Goal: Information Seeking & Learning: Learn about a topic

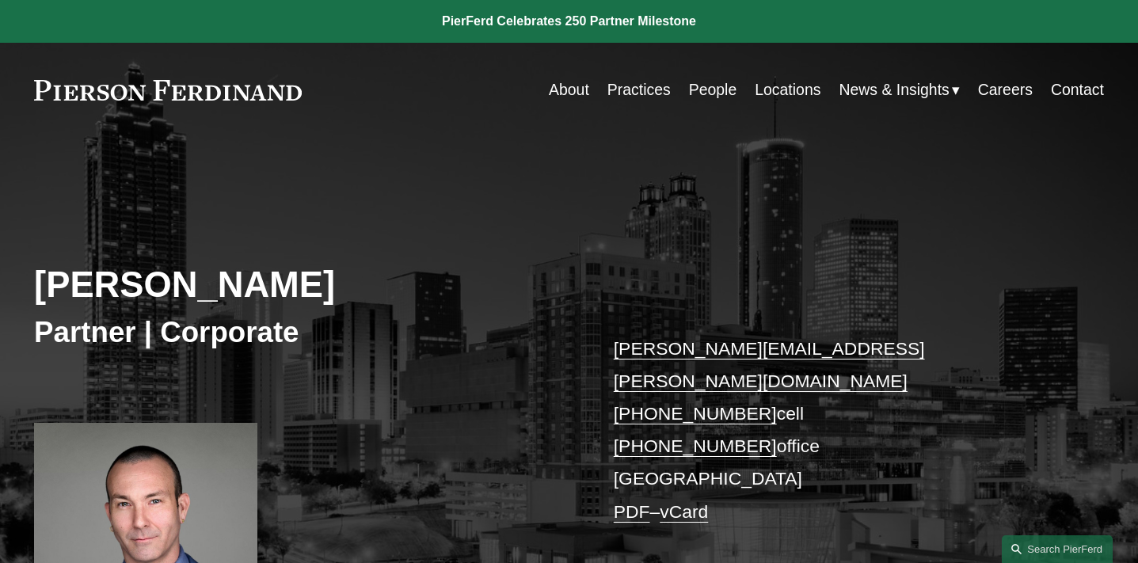
click at [1006, 86] on link "Careers" at bounding box center [1005, 89] width 55 height 31
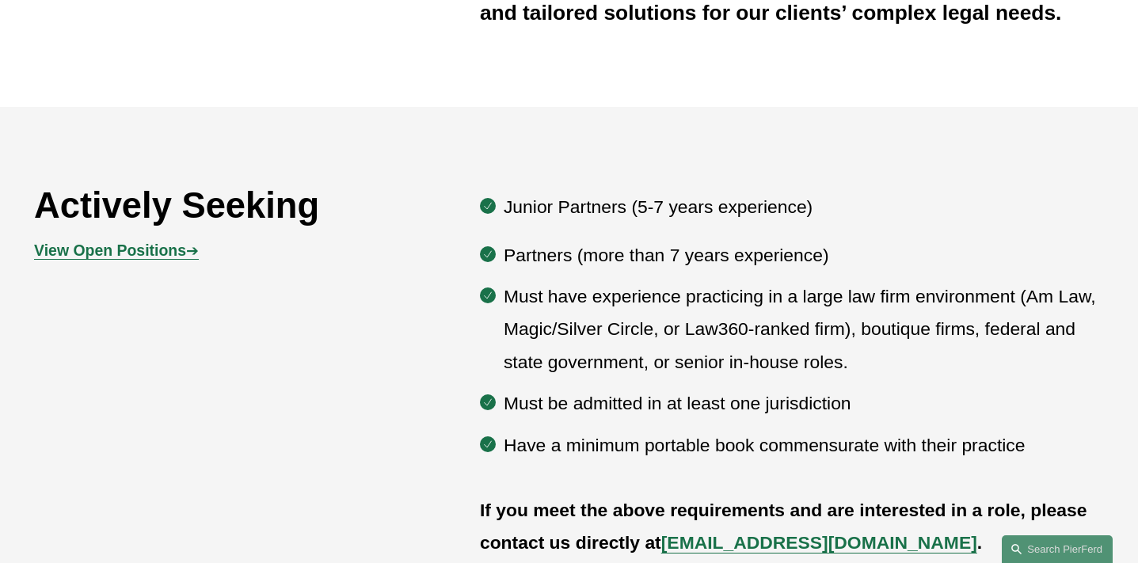
scroll to position [713, 0]
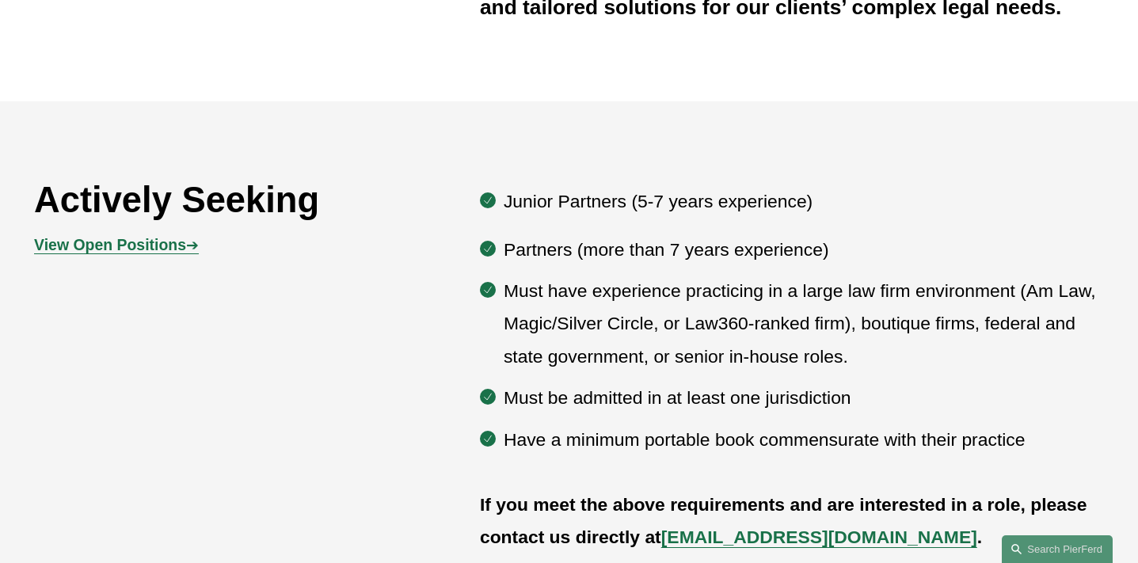
click at [108, 246] on strong "View Open Positions" at bounding box center [110, 244] width 152 height 17
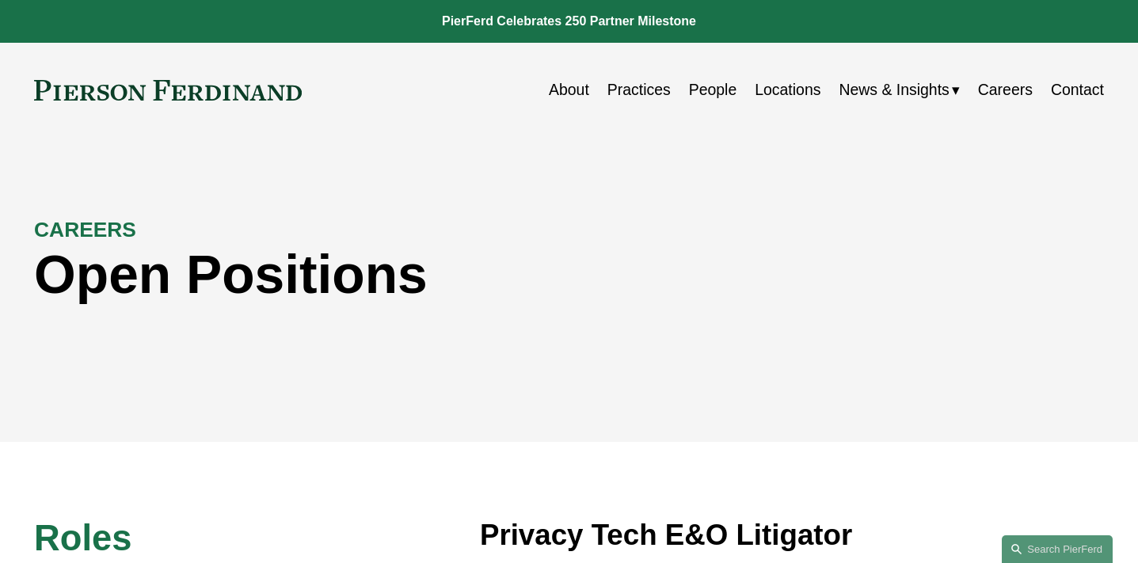
click at [789, 91] on link "Locations" at bounding box center [788, 89] width 66 height 31
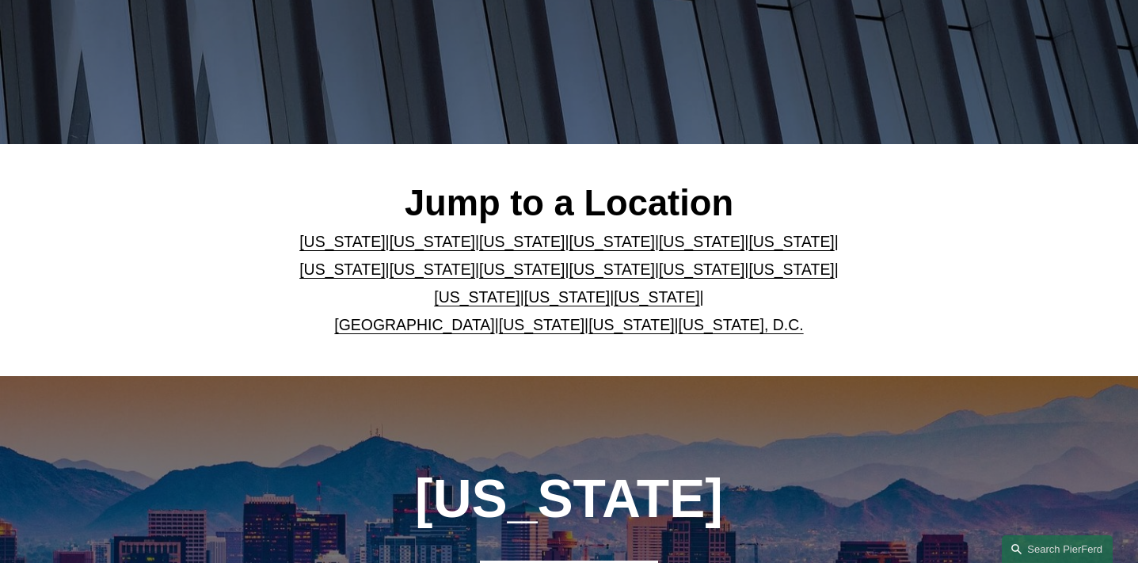
scroll to position [326, 0]
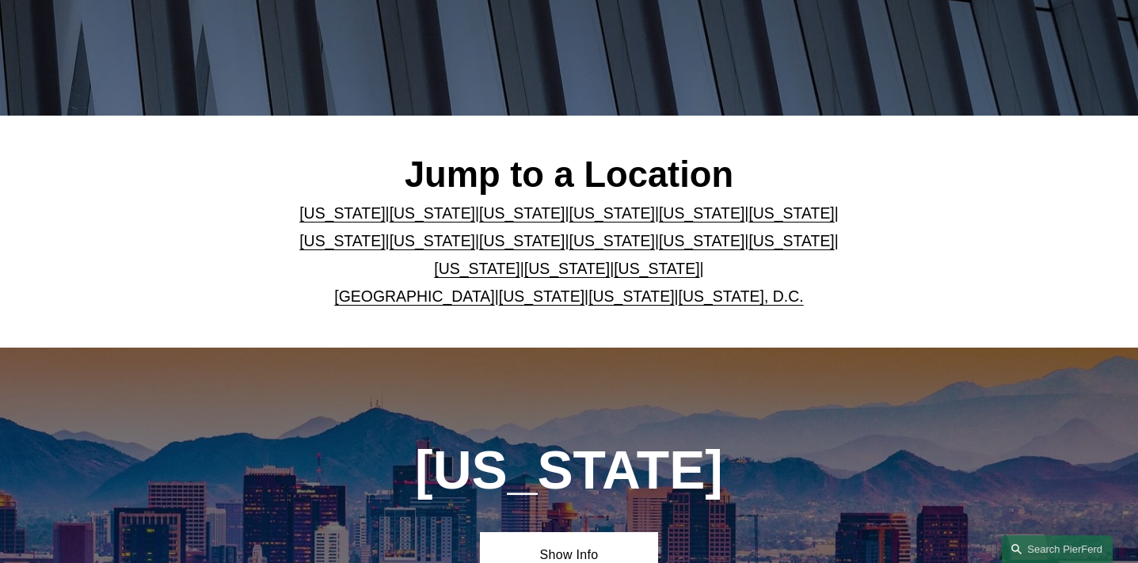
click at [749, 211] on link "[US_STATE]" at bounding box center [792, 212] width 86 height 17
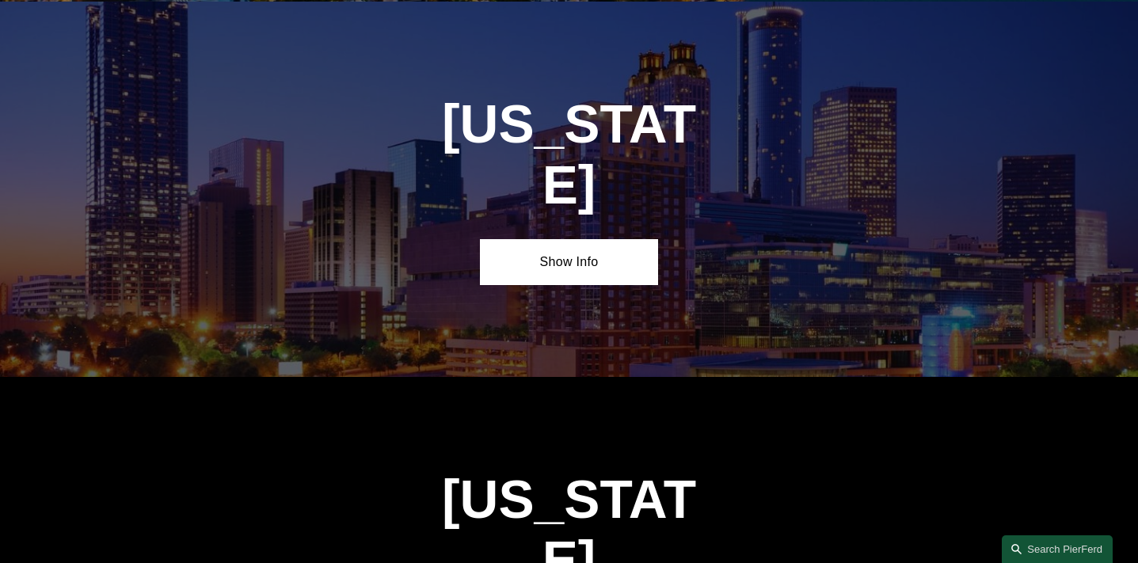
scroll to position [2285, 0]
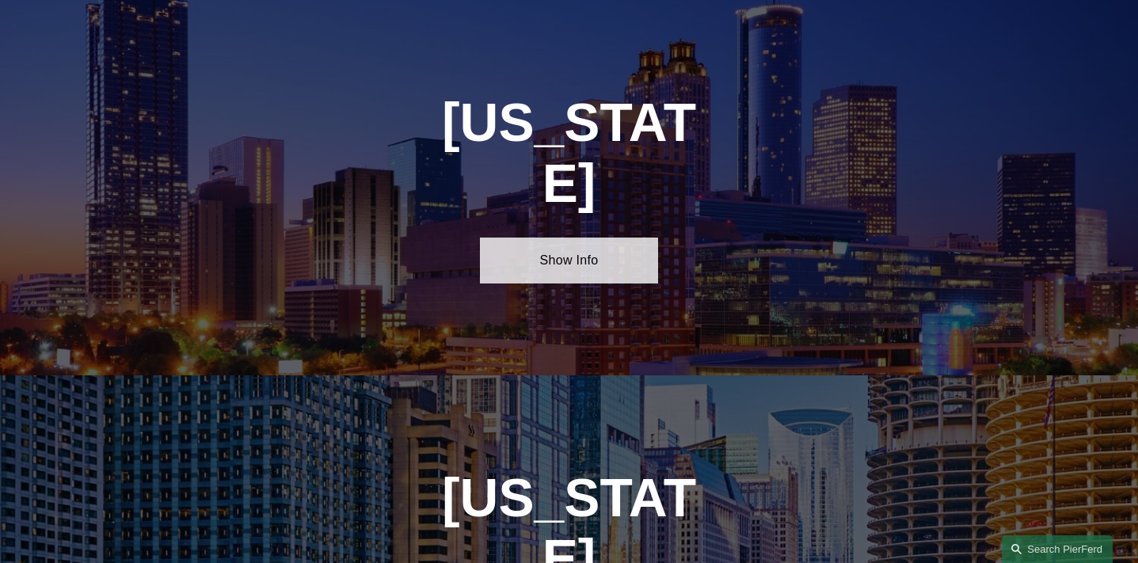
click at [553, 238] on link "Show Info" at bounding box center [569, 261] width 178 height 46
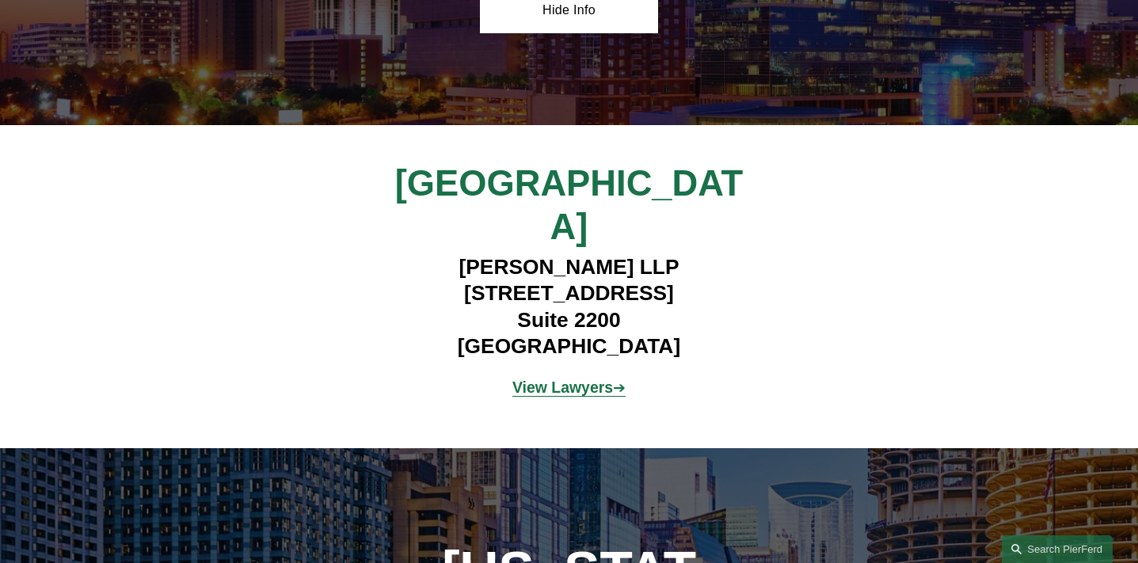
scroll to position [2547, 0]
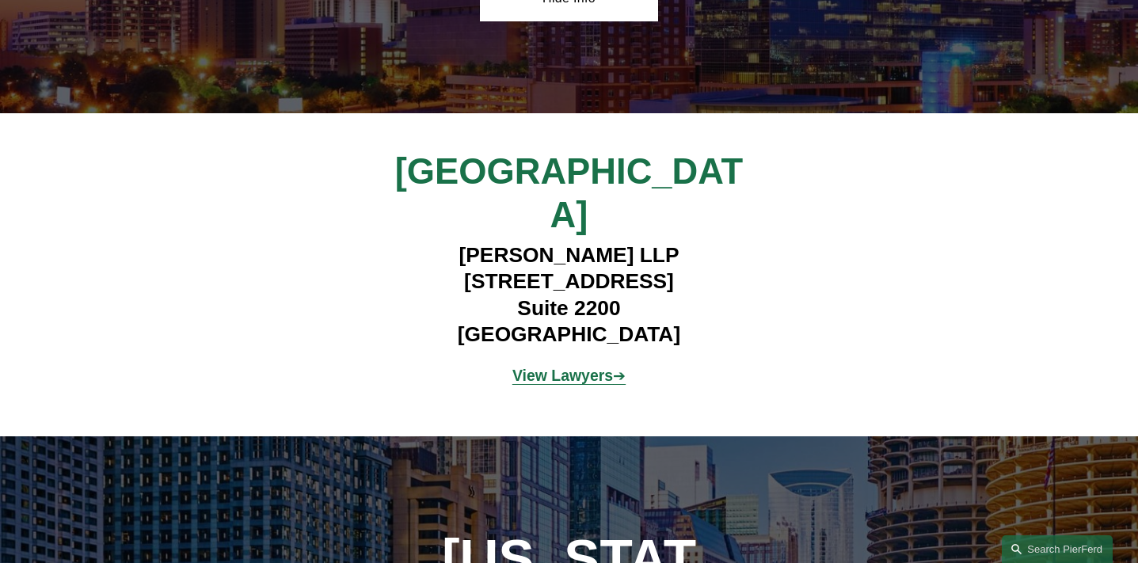
click at [549, 367] on strong "View Lawyers" at bounding box center [563, 375] width 101 height 17
